Goal: Navigation & Orientation: Find specific page/section

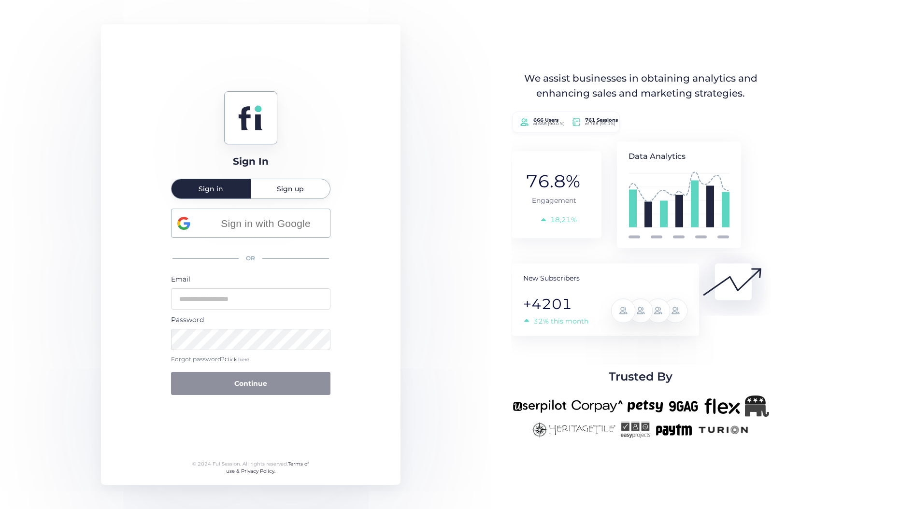
click at [291, 188] on span "Sign up" at bounding box center [290, 188] width 27 height 7
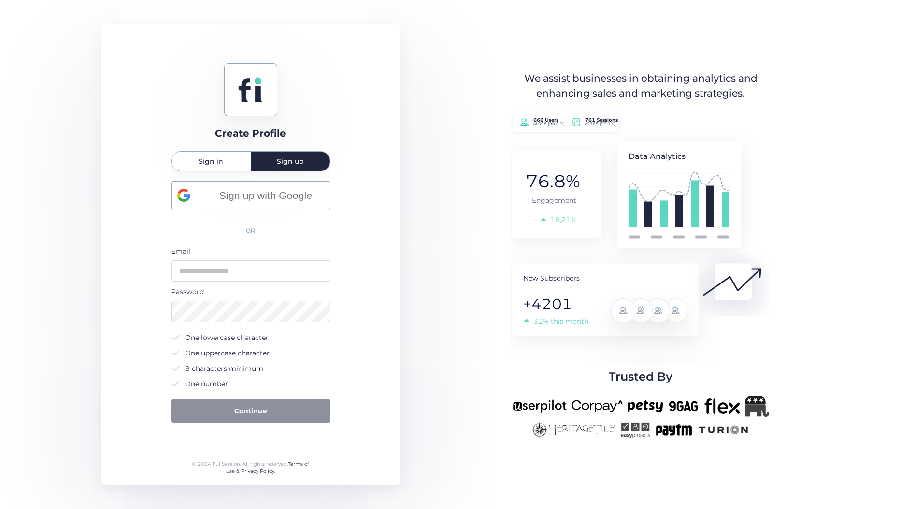
click at [215, 163] on span "Sign in" at bounding box center [211, 161] width 25 height 7
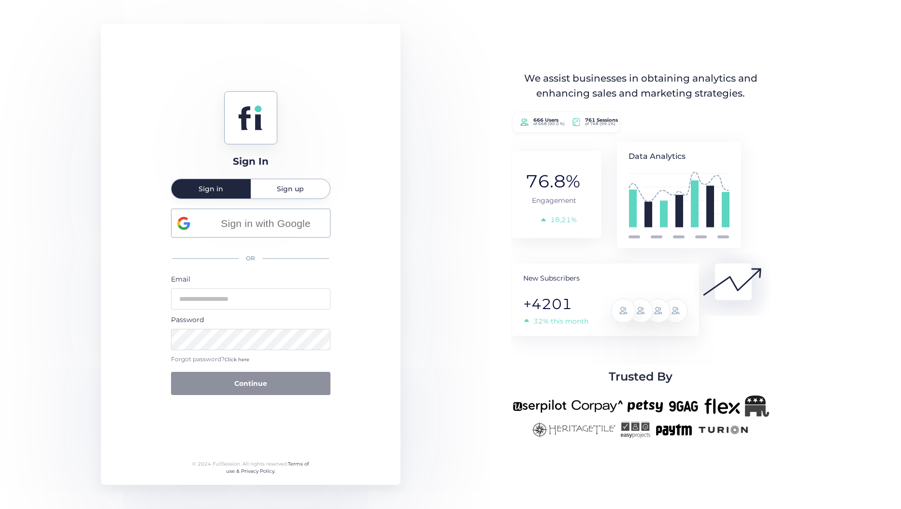
click at [301, 179] on mat-tab-header "Sign in Sign up" at bounding box center [250, 189] width 159 height 20
click at [293, 186] on span "Sign up" at bounding box center [290, 188] width 27 height 7
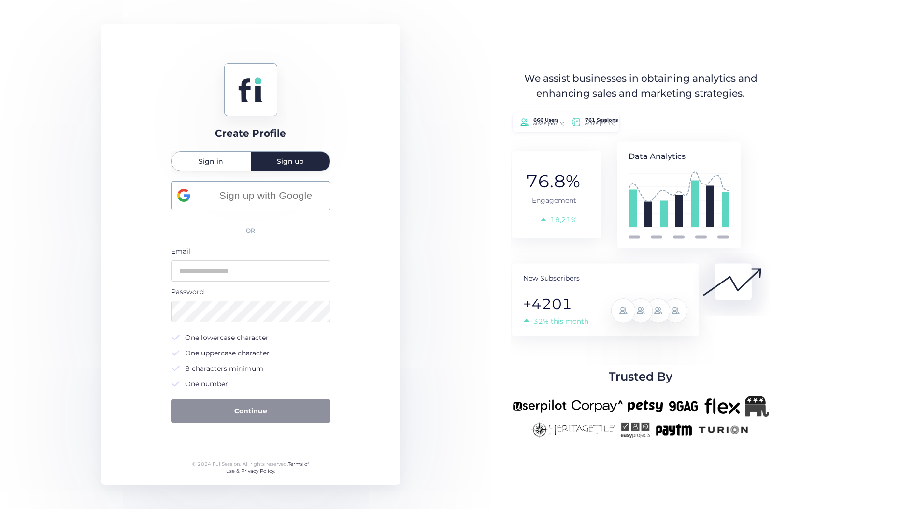
click at [231, 163] on div "Sign in" at bounding box center [210, 161] width 79 height 19
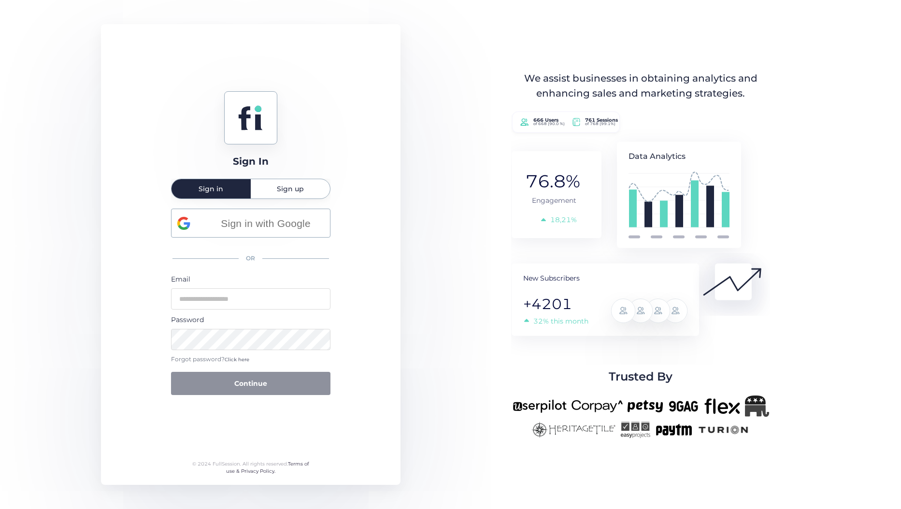
drag, startPoint x: 293, startPoint y: 185, endPoint x: 283, endPoint y: 189, distance: 11.3
click at [293, 185] on span "Sign up" at bounding box center [290, 188] width 27 height 7
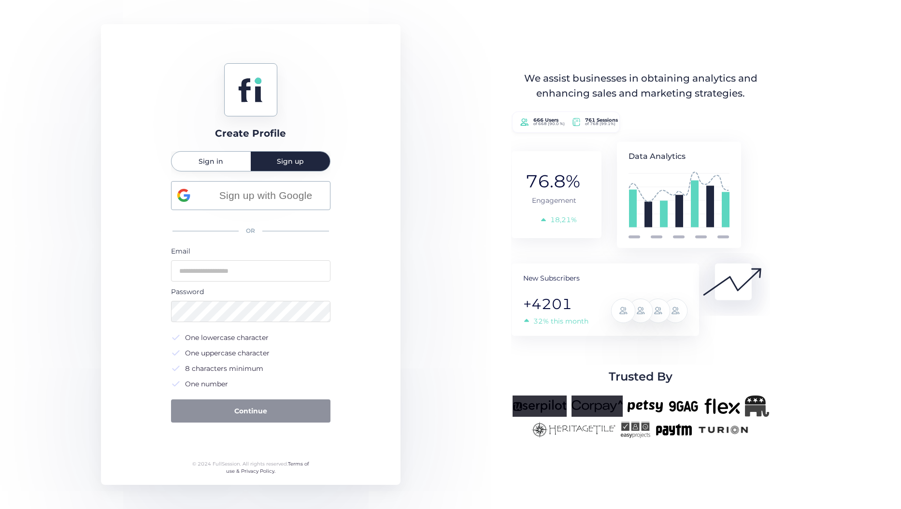
drag, startPoint x: 508, startPoint y: 404, endPoint x: 604, endPoint y: 404, distance: 95.6
click at [604, 404] on div at bounding box center [640, 417] width 319 height 43
drag, startPoint x: 604, startPoint y: 404, endPoint x: 479, endPoint y: 360, distance: 132.6
click at [479, 360] on div "Create Profile Sign in Sign up Sign up with Google OR Email Password One lowerc…" at bounding box center [450, 254] width 901 height 509
drag, startPoint x: 671, startPoint y: 299, endPoint x: 664, endPoint y: 358, distance: 59.4
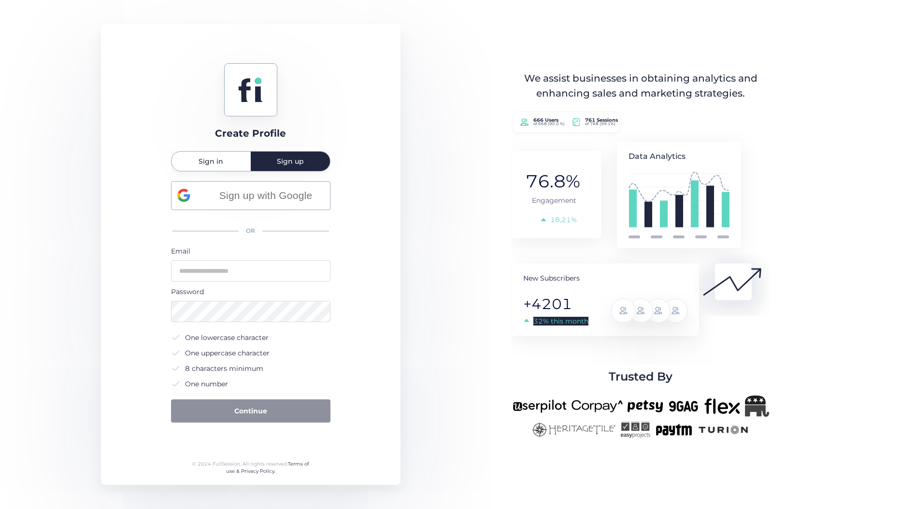
click at [664, 358] on icon "Data Analytics 32% this month New Subscribers +4201 18,21% Engagement 76.8% 666…" at bounding box center [640, 232] width 259 height 263
click at [696, 152] on rect at bounding box center [679, 195] width 124 height 106
click at [597, 124] on tspan "of 768 (99.1%)" at bounding box center [600, 123] width 30 height 5
drag, startPoint x: 613, startPoint y: 127, endPoint x: 607, endPoint y: 120, distance: 9.6
click at [607, 120] on g "666 Users of 668 (90.0 %) 761 Sessions of 768 (99.1%)" at bounding box center [566, 122] width 108 height 21
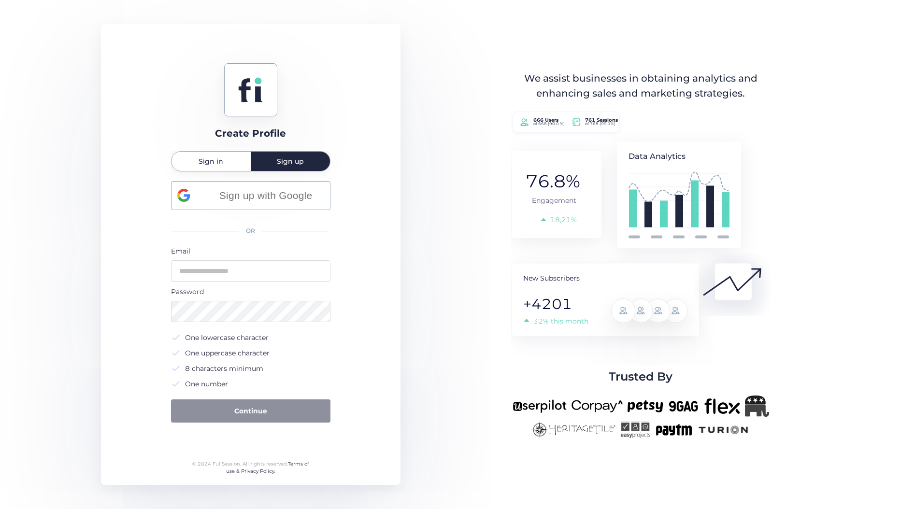
drag, startPoint x: 607, startPoint y: 120, endPoint x: 628, endPoint y: 124, distance: 21.7
click at [631, 125] on icon "Data Analytics 32% this month New Subscribers +4201 18,21% Engagement 76.8% 666…" at bounding box center [640, 232] width 259 height 263
click at [619, 123] on tspan "761 Sessions" at bounding box center [601, 120] width 33 height 6
click at [447, 192] on div "Create Profile Sign in Sign up Sign up with Google OR Email Password One lowerc…" at bounding box center [450, 254] width 901 height 509
